Goal: Task Accomplishment & Management: Manage account settings

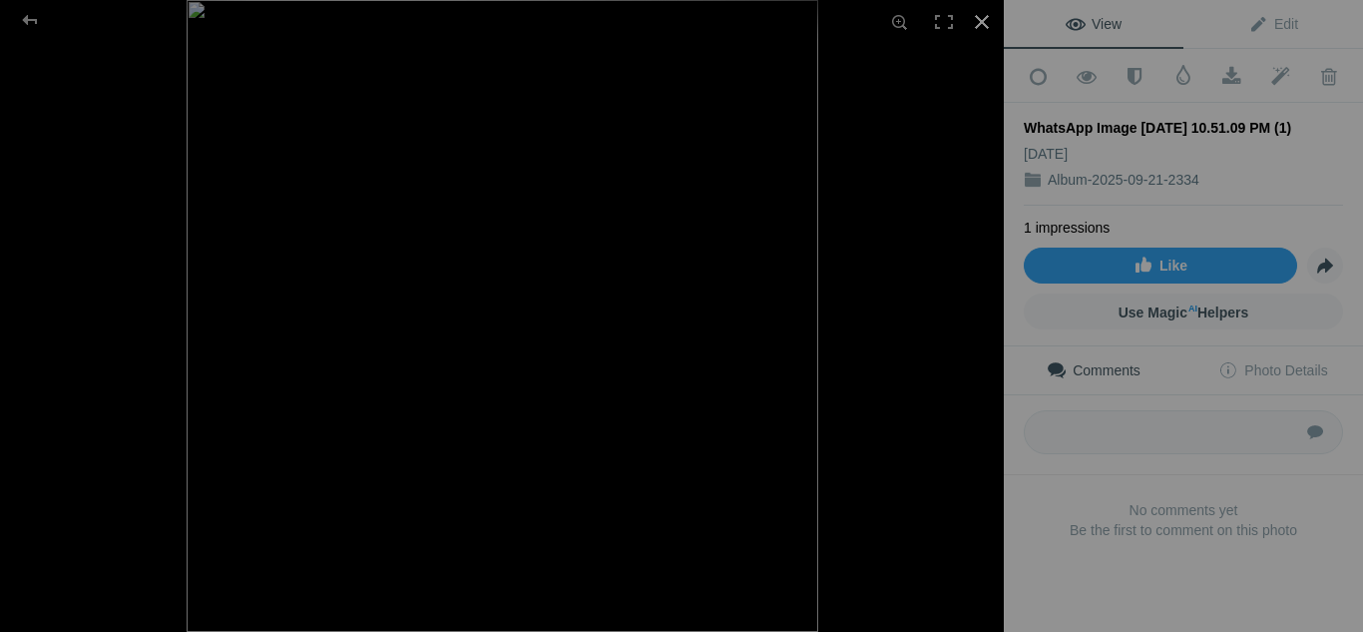
click at [973, 18] on div at bounding box center [982, 22] width 44 height 44
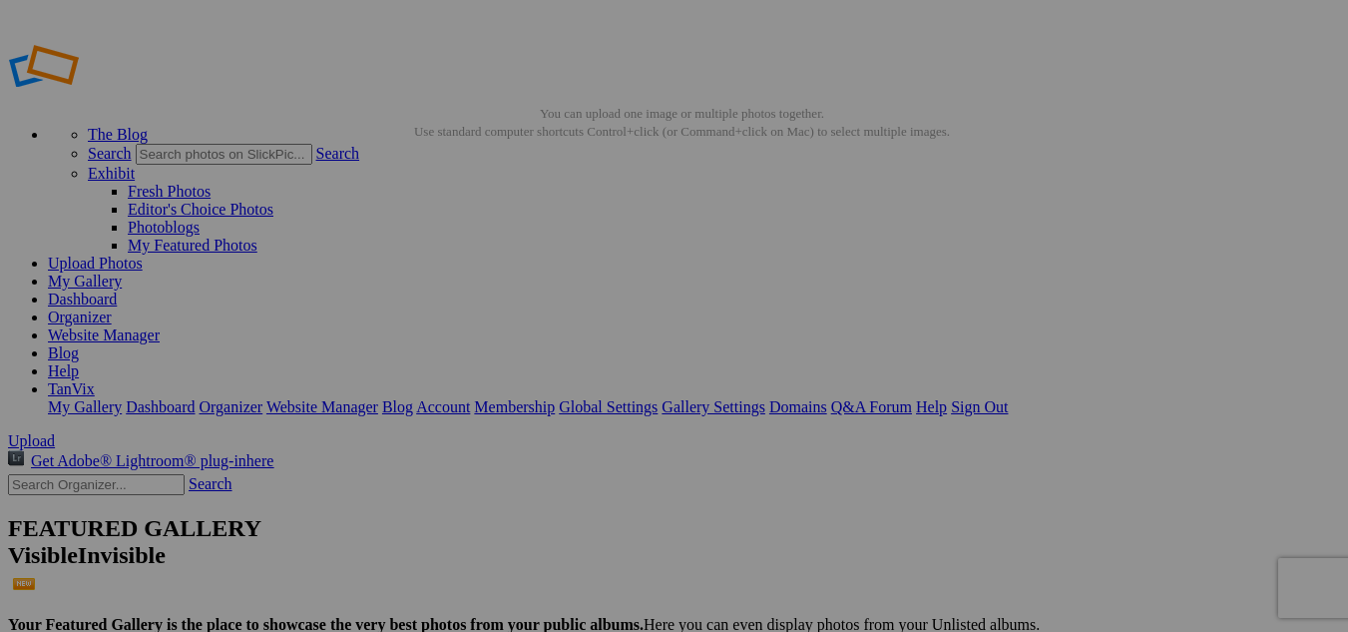
type input "WhatsApmage [DATE] 10.51.09 PM (1)"
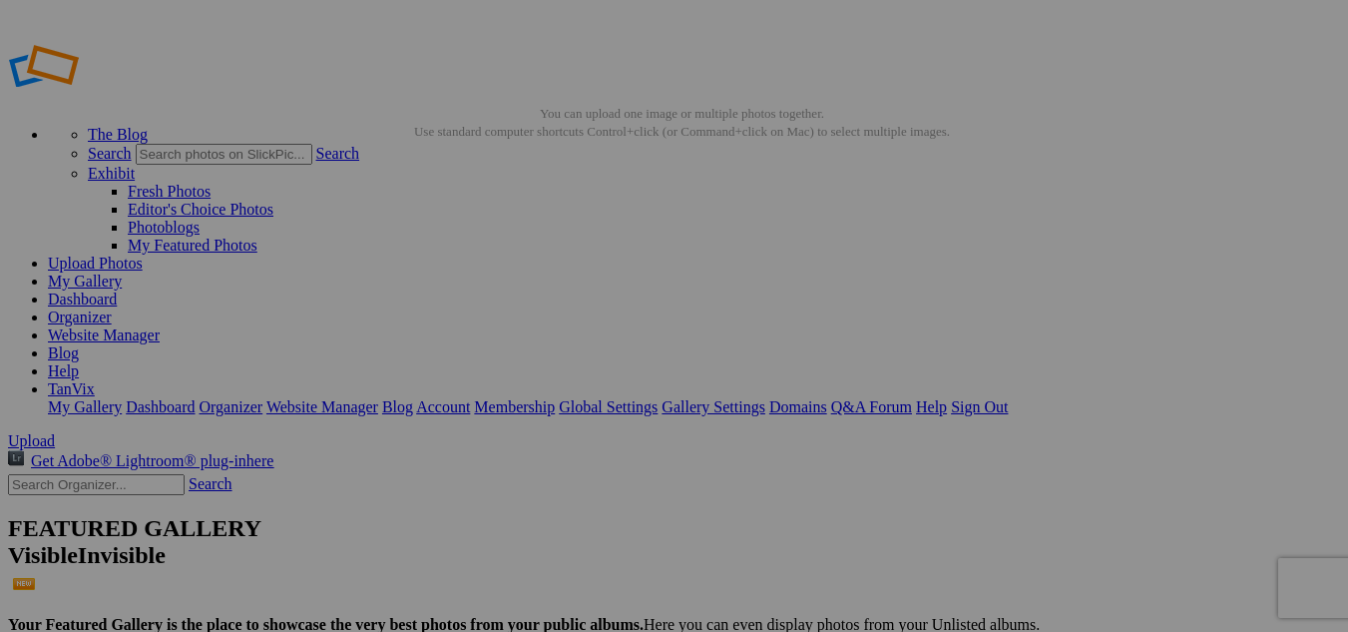
type input "Digital Marketing Solution"
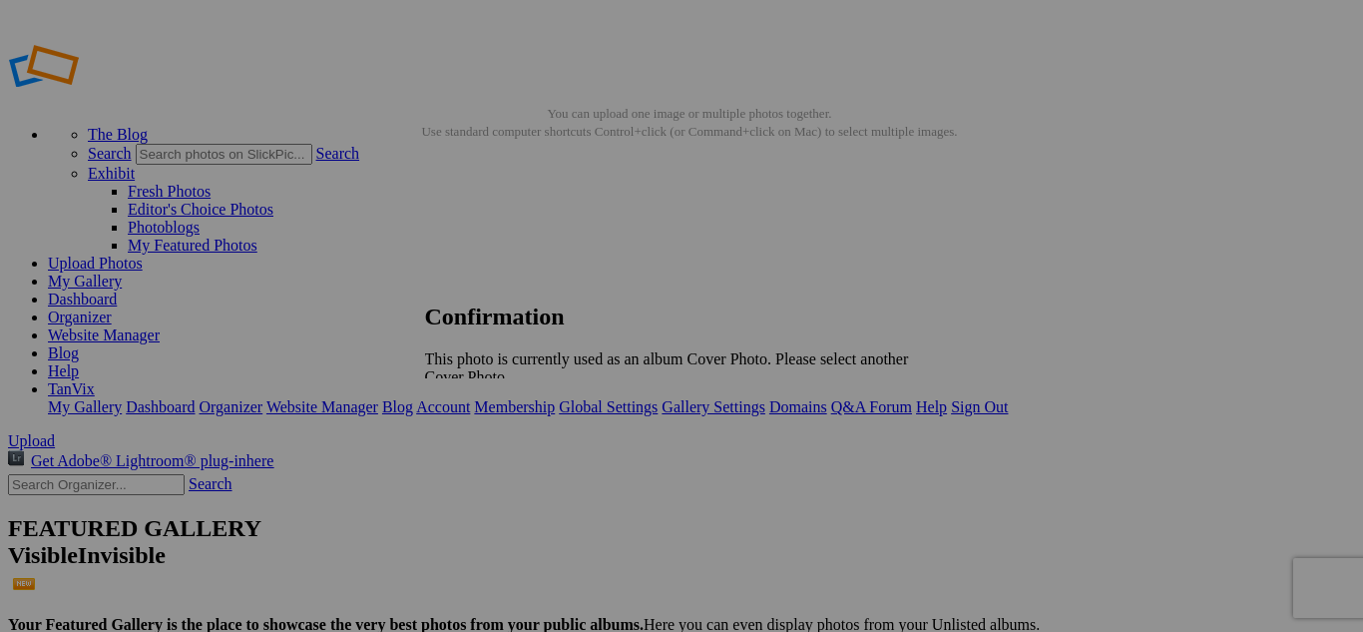
click at [492, 402] on span "OK" at bounding box center [480, 410] width 23 height 17
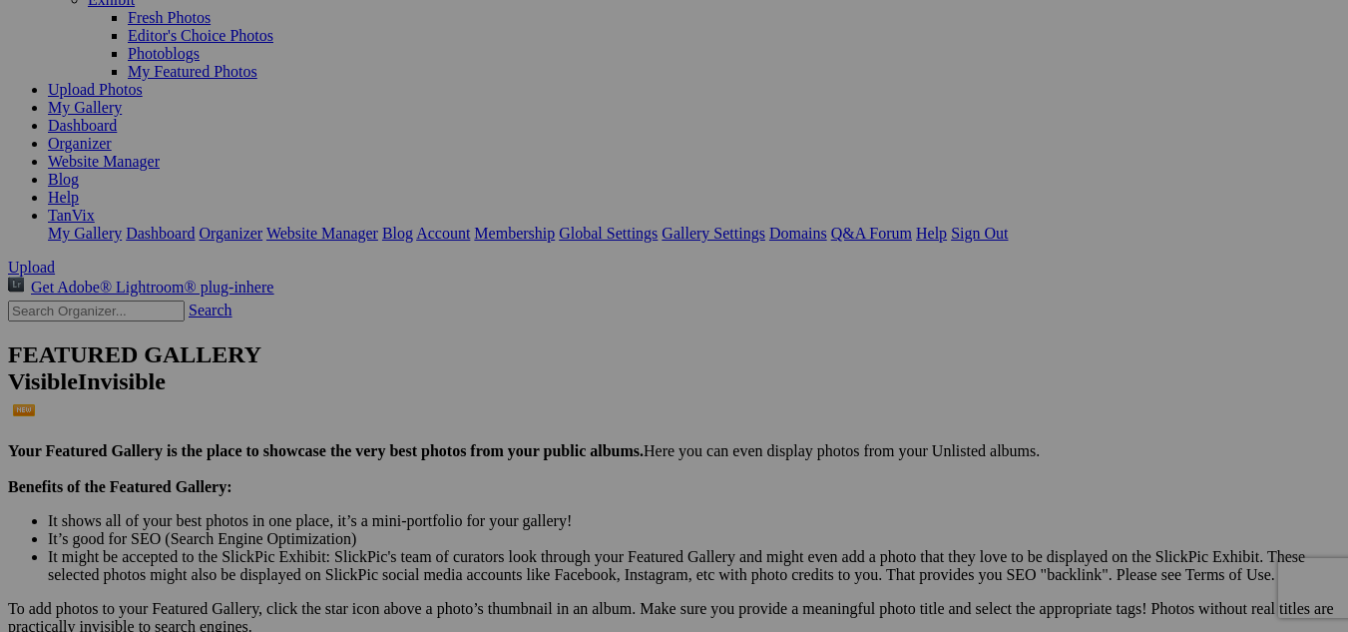
scroll to position [183, 0]
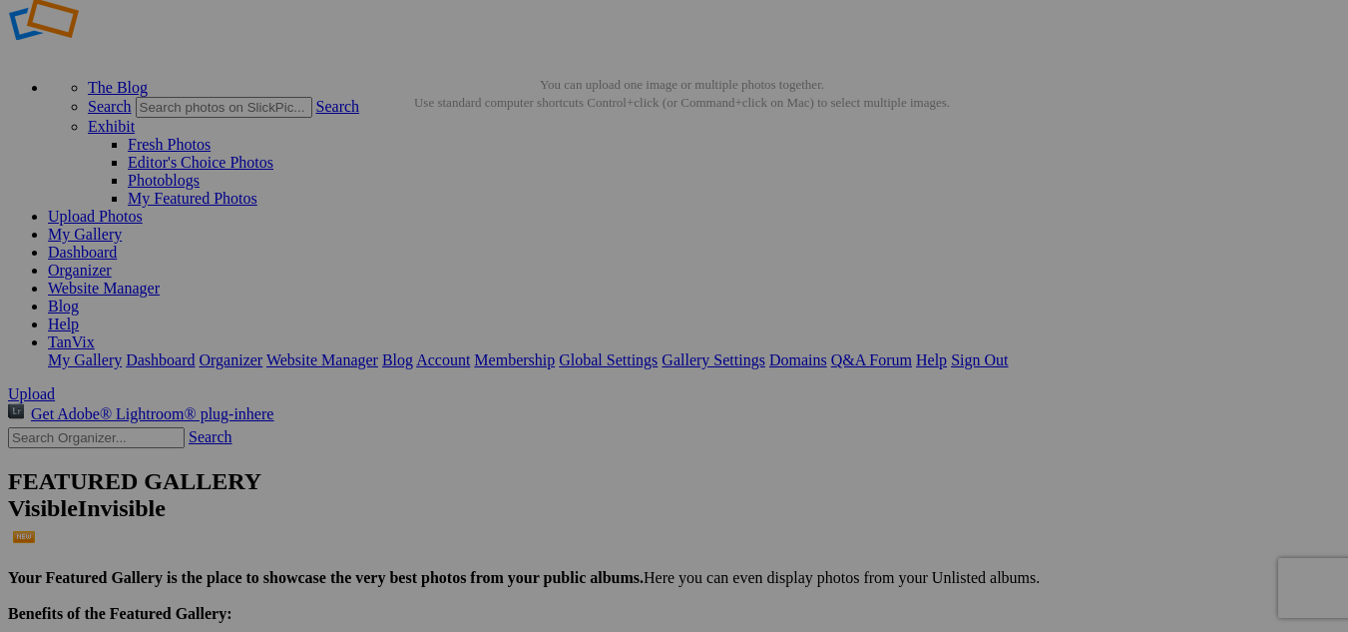
scroll to position [0, 0]
